Goal: Task Accomplishment & Management: Use online tool/utility

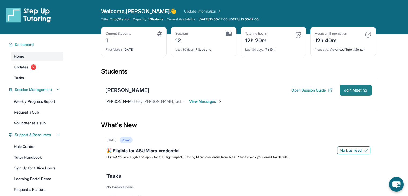
click at [347, 88] on span "Join Meeting" at bounding box center [355, 89] width 23 height 3
